Goal: Information Seeking & Learning: Learn about a topic

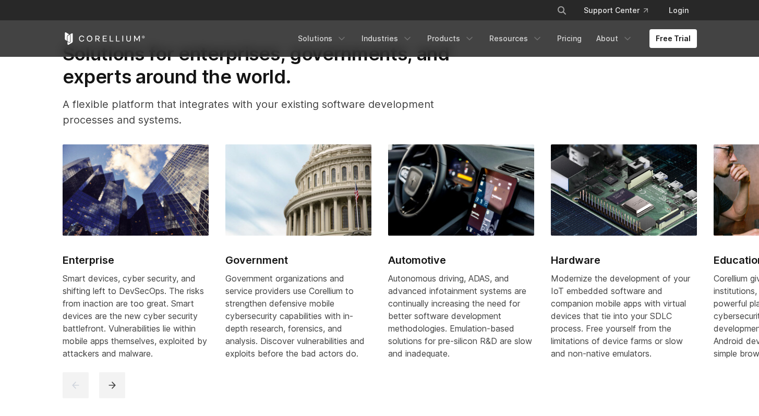
scroll to position [1210, 0]
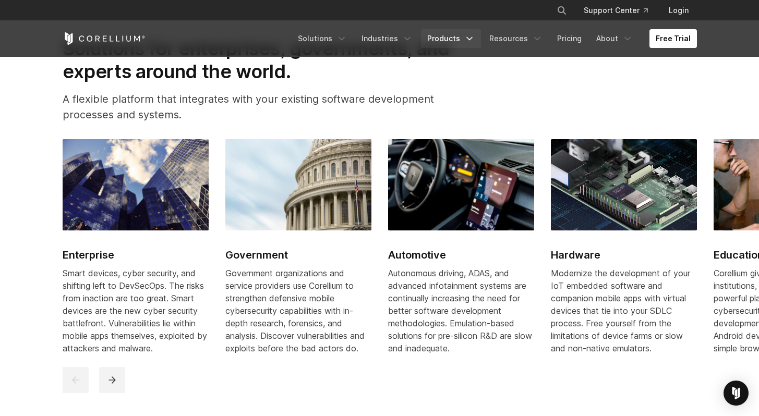
click at [460, 44] on link "Products" at bounding box center [451, 38] width 60 height 19
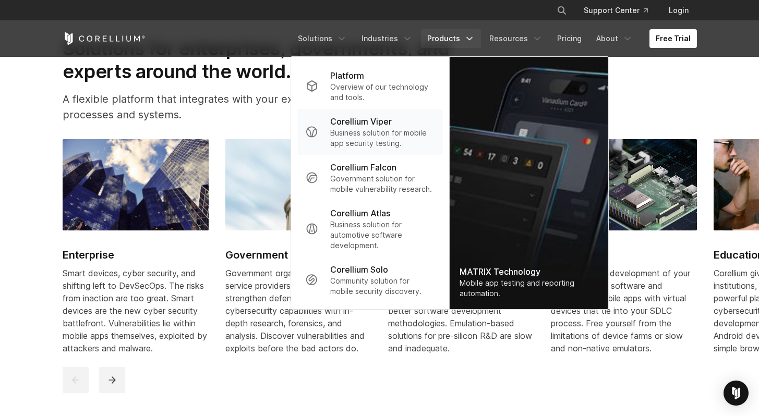
click at [374, 139] on p "Business solution for mobile app security testing." at bounding box center [382, 138] width 104 height 21
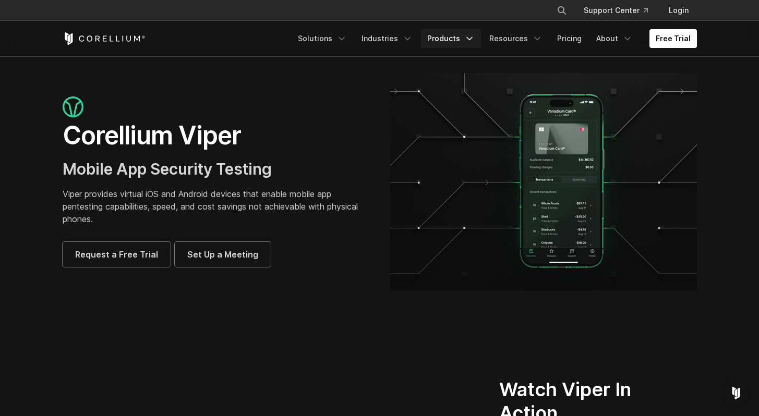
click at [460, 37] on link "Products" at bounding box center [451, 38] width 60 height 19
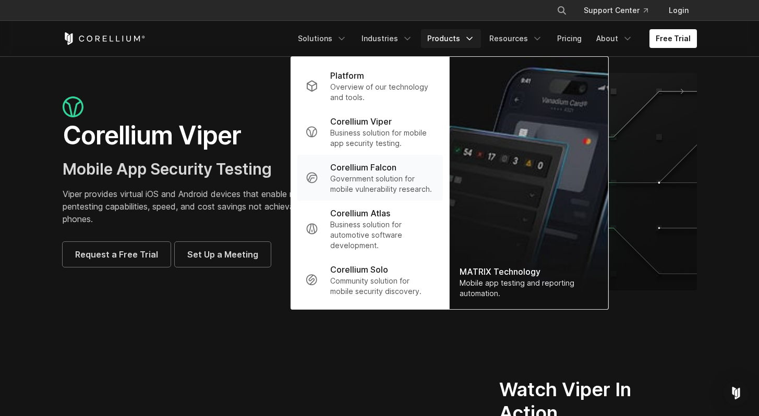
click at [386, 187] on p "Government solution for mobile vulnerability research." at bounding box center [382, 184] width 104 height 21
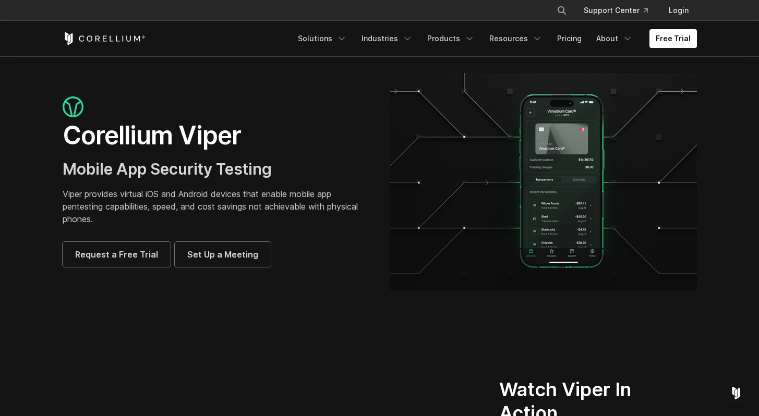
scroll to position [100, 0]
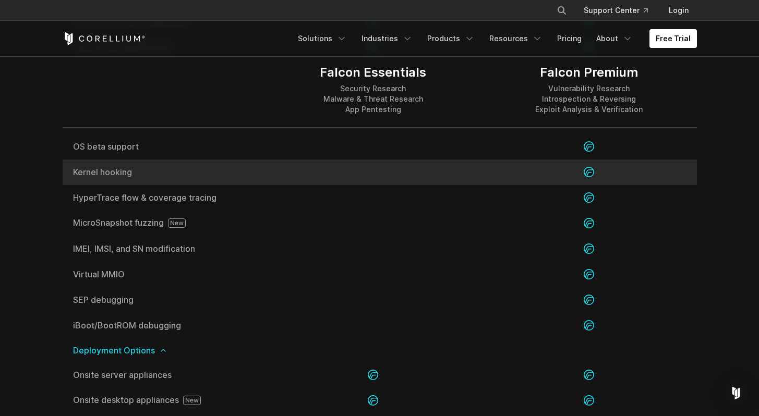
scroll to position [2101, 0]
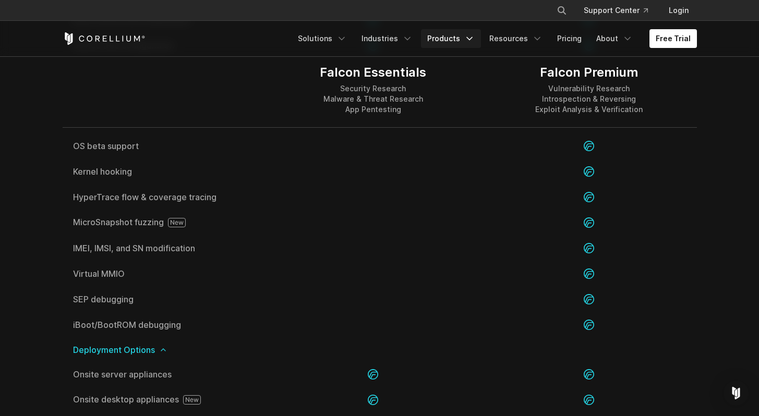
click at [463, 40] on link "Products" at bounding box center [451, 38] width 60 height 19
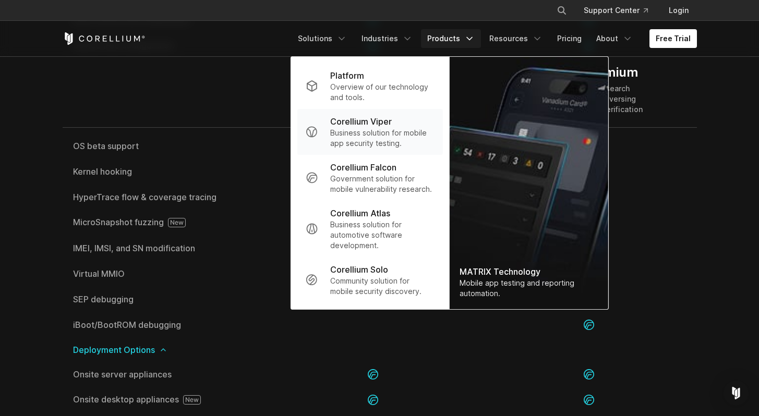
click at [396, 138] on p "Business solution for mobile app security testing." at bounding box center [382, 138] width 104 height 21
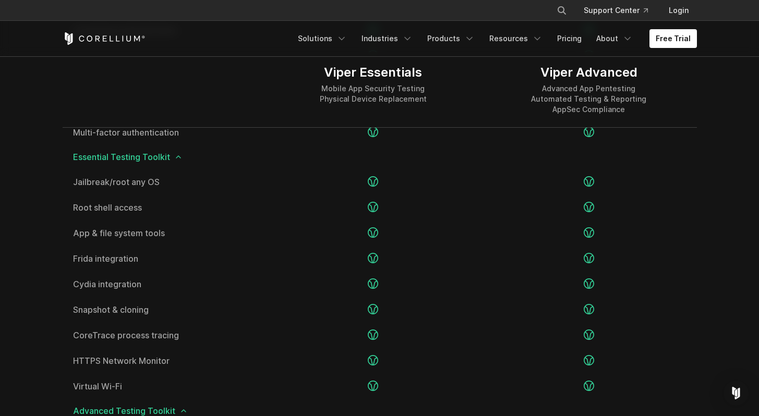
scroll to position [1530, 0]
